Goal: Transaction & Acquisition: Purchase product/service

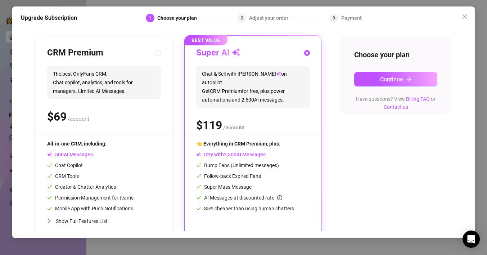
scroll to position [80, 0]
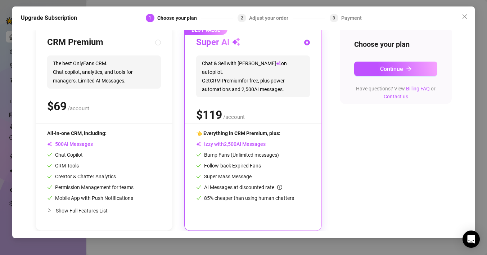
click at [122, 131] on div "All-in-one CRM, including:" at bounding box center [90, 133] width 86 height 8
radio input "true"
radio input "false"
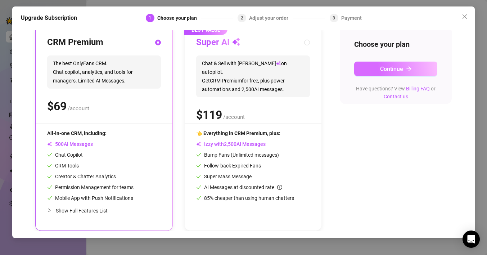
click at [389, 69] on span "Continue" at bounding box center [391, 68] width 23 height 7
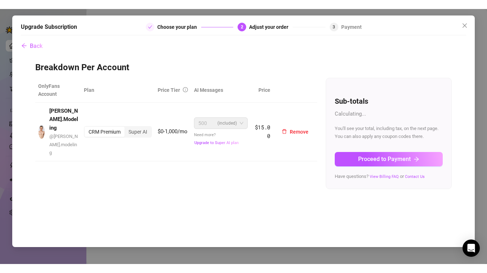
scroll to position [0, 0]
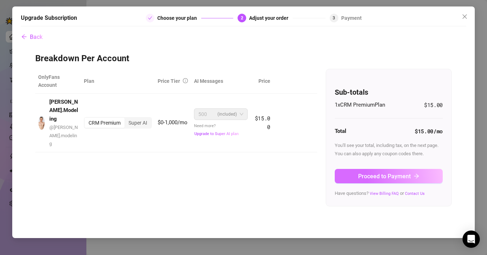
click at [397, 173] on span "Proceed to Payment" at bounding box center [384, 176] width 53 height 7
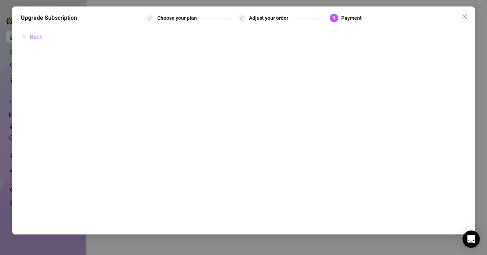
click at [30, 36] on span "Back" at bounding box center [36, 36] width 13 height 7
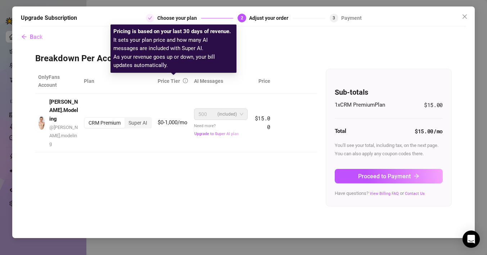
click at [184, 81] on icon "info-circle" at bounding box center [185, 80] width 5 height 5
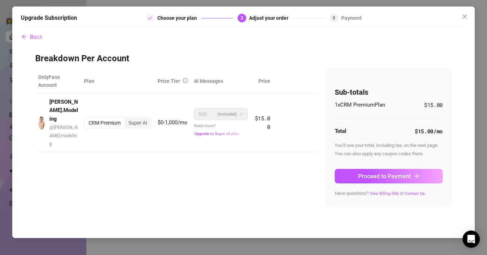
click at [150, 19] on icon "check" at bounding box center [150, 18] width 4 height 4
click at [383, 177] on span "Proceed to Payment" at bounding box center [384, 176] width 53 height 7
